Goal: Check status: Check status

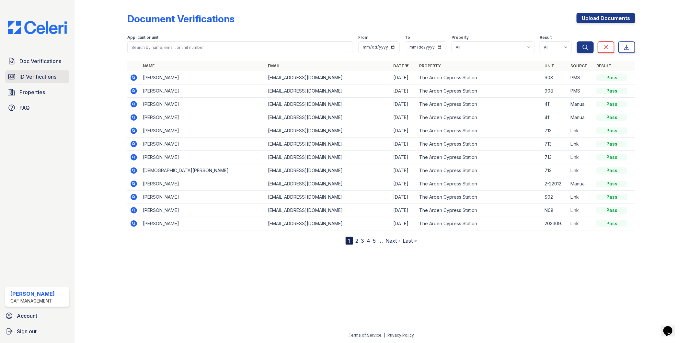
click at [28, 71] on link "ID Verifications" at bounding box center [37, 76] width 64 height 13
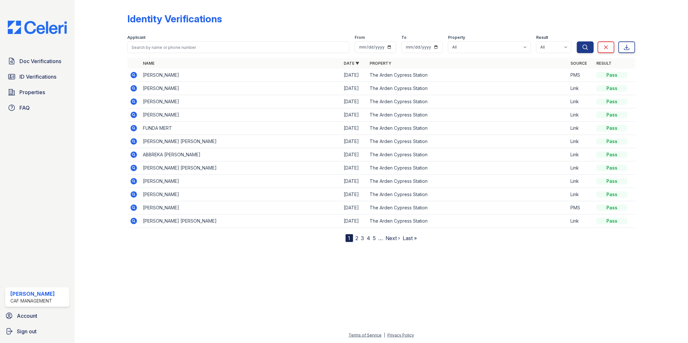
click at [98, 75] on div at bounding box center [106, 123] width 42 height 240
click at [44, 66] on link "Doc Verifications" at bounding box center [37, 61] width 64 height 13
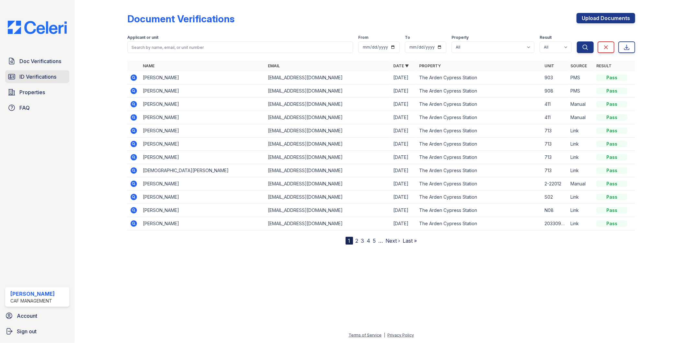
click at [32, 82] on link "ID Verifications" at bounding box center [37, 76] width 64 height 13
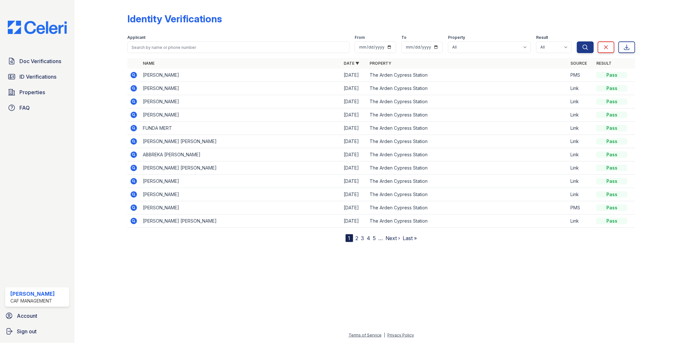
click at [112, 101] on div at bounding box center [106, 123] width 42 height 240
click at [28, 59] on span "Doc Verifications" at bounding box center [40, 61] width 42 height 8
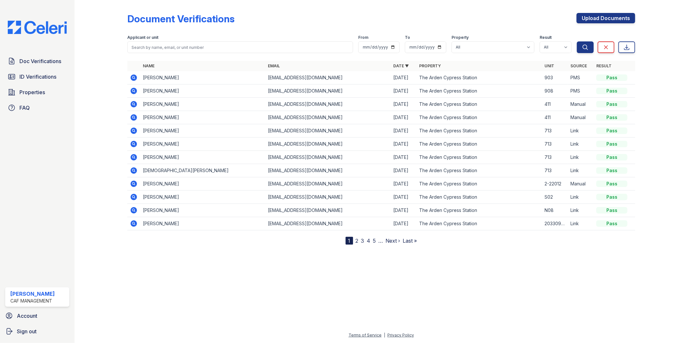
click at [133, 91] on icon at bounding box center [134, 91] width 8 height 8
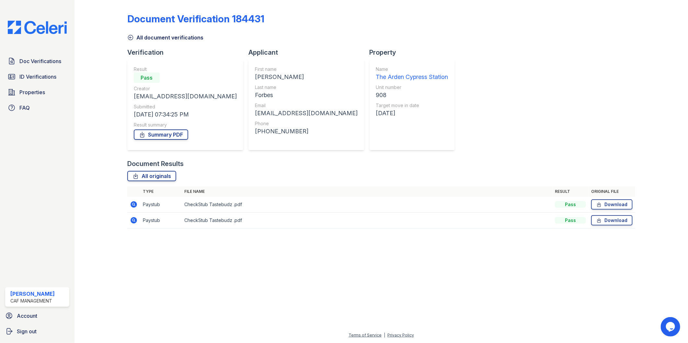
click at [134, 206] on icon at bounding box center [134, 205] width 6 height 6
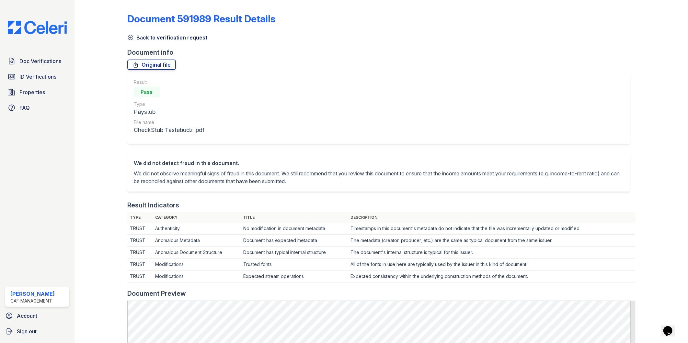
click at [131, 37] on icon at bounding box center [130, 37] width 6 height 6
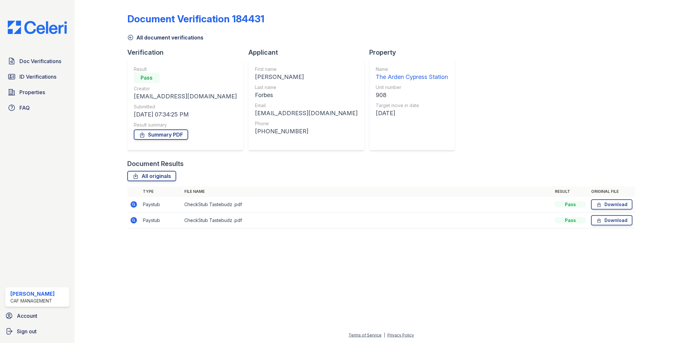
click at [131, 38] on icon at bounding box center [130, 37] width 6 height 6
